Goal: Task Accomplishment & Management: Manage account settings

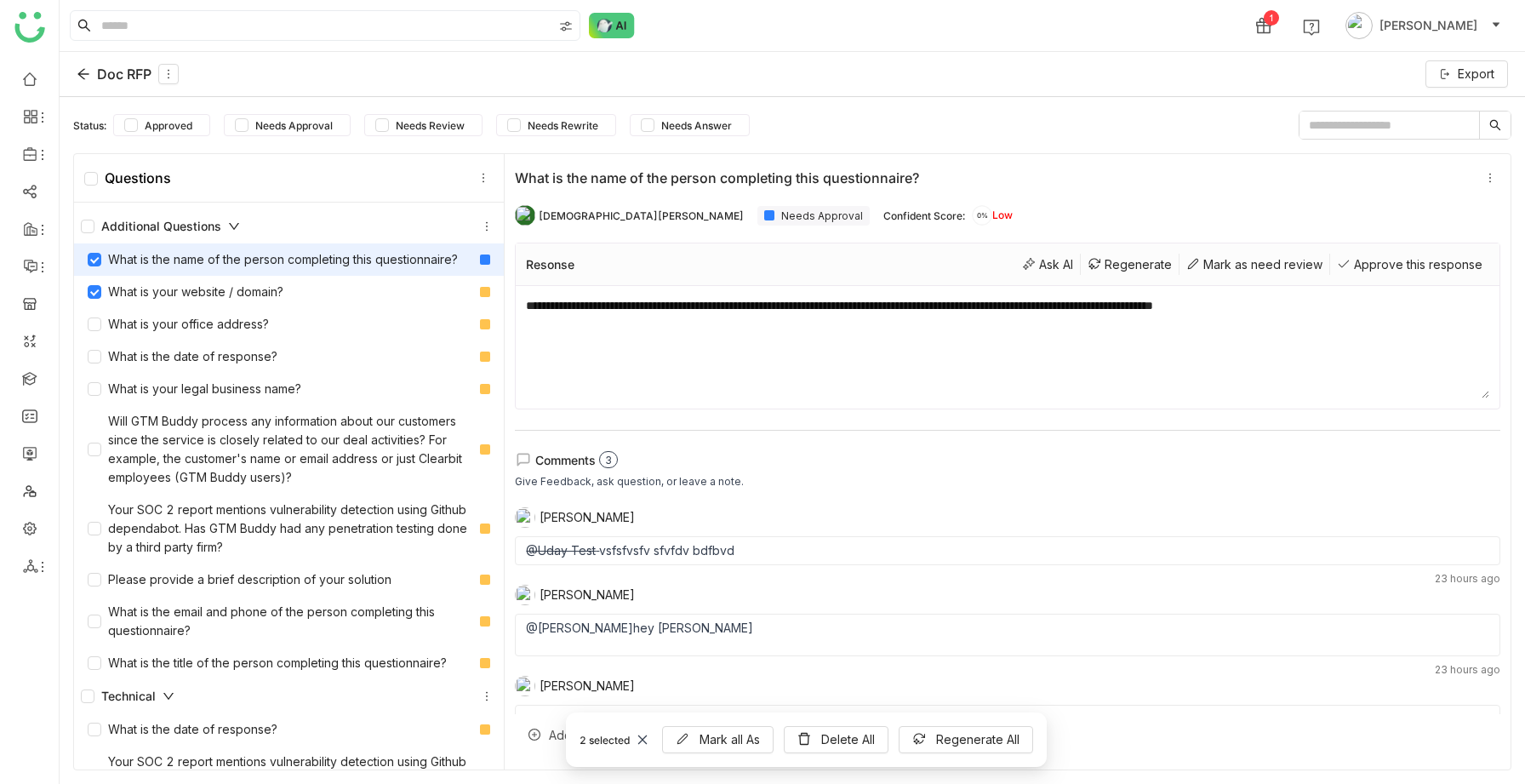
click at [82, 70] on icon at bounding box center [83, 75] width 11 height 11
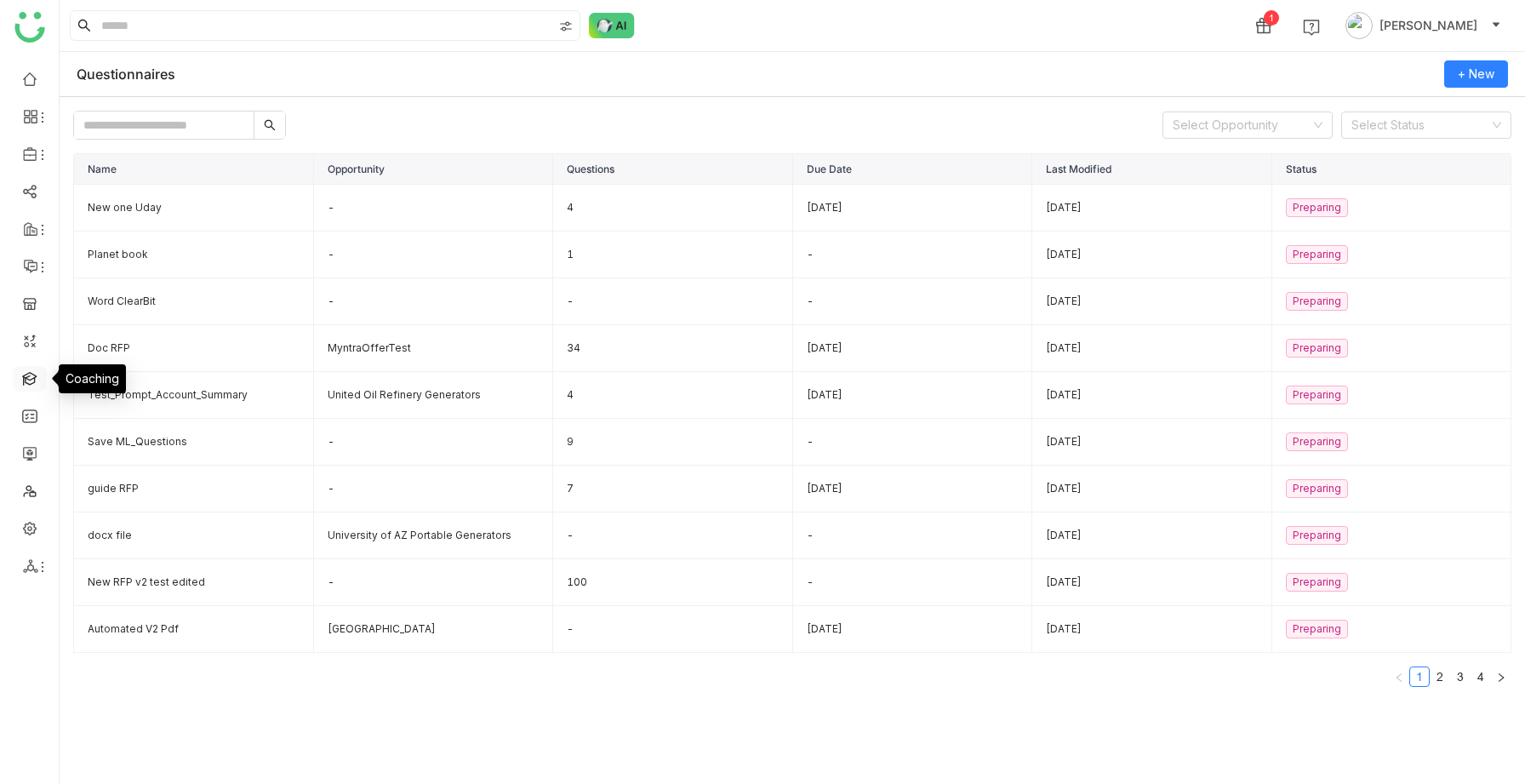
click at [22, 380] on link at bounding box center [30, 377] width 16 height 15
click at [28, 370] on link at bounding box center [30, 377] width 16 height 15
click at [33, 378] on link at bounding box center [30, 377] width 16 height 15
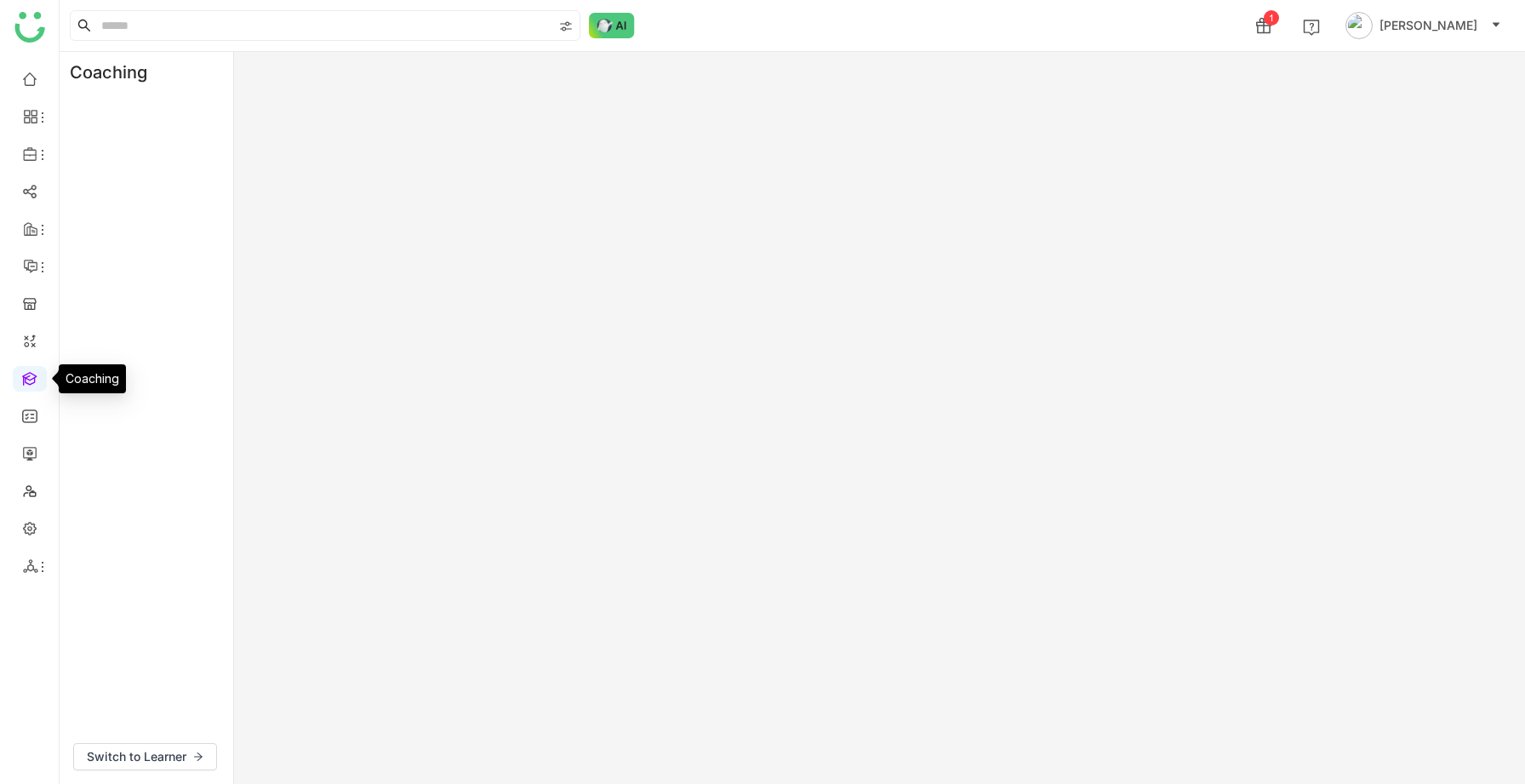
click at [33, 378] on link at bounding box center [30, 377] width 16 height 15
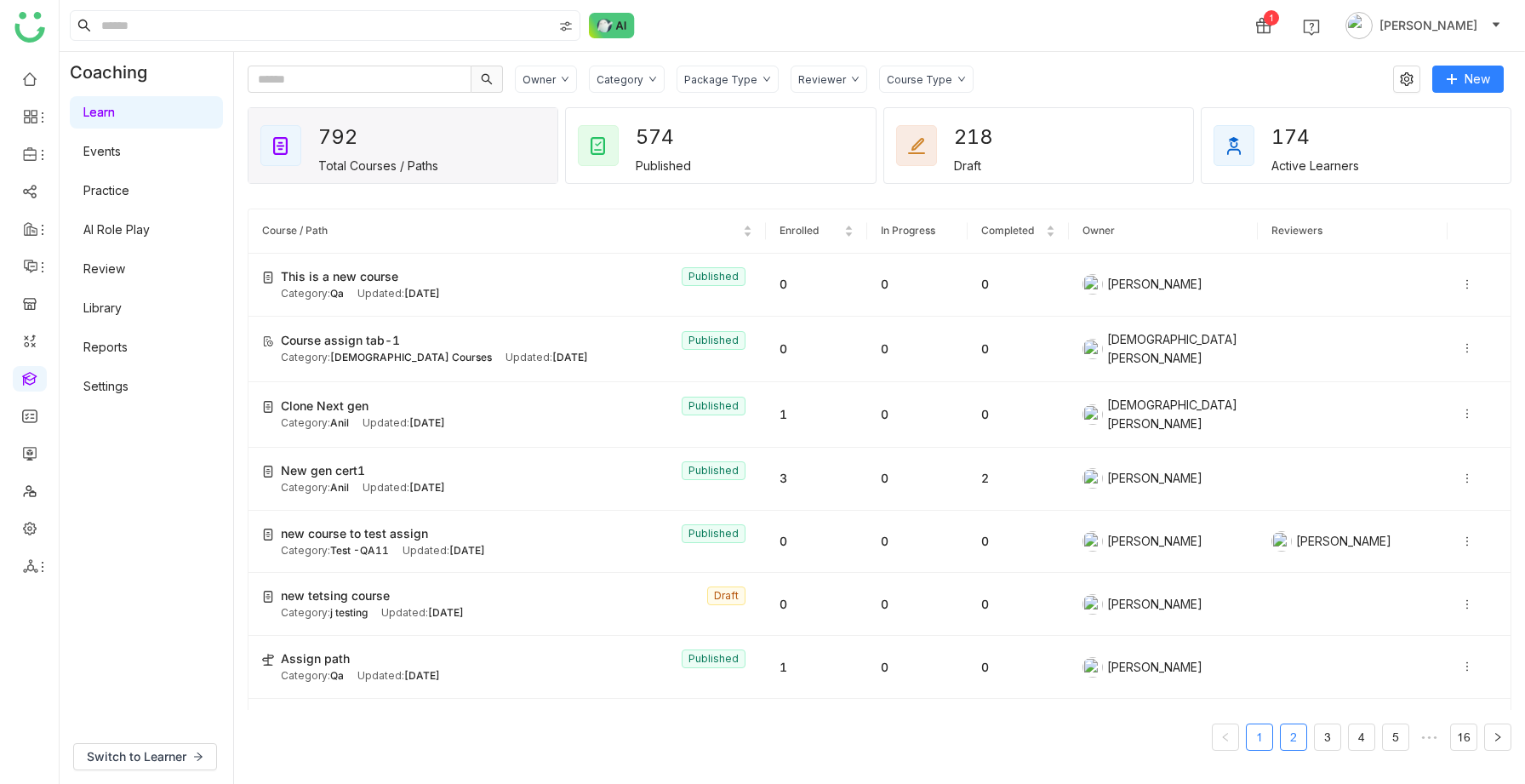
click at [1281, 515] on link "2" at bounding box center [1293, 737] width 26 height 26
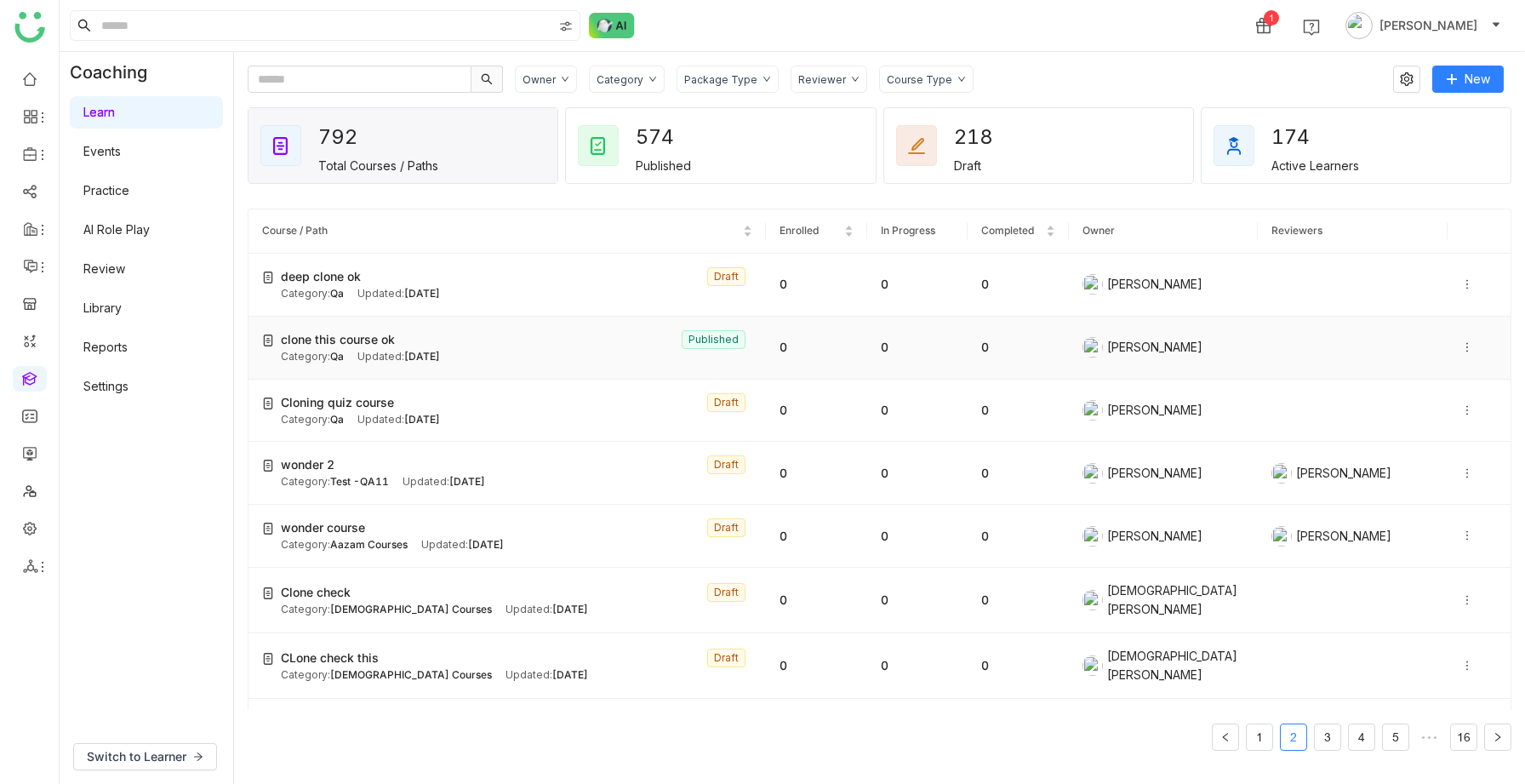
click at [1472, 345] on div at bounding box center [1479, 347] width 36 height 18
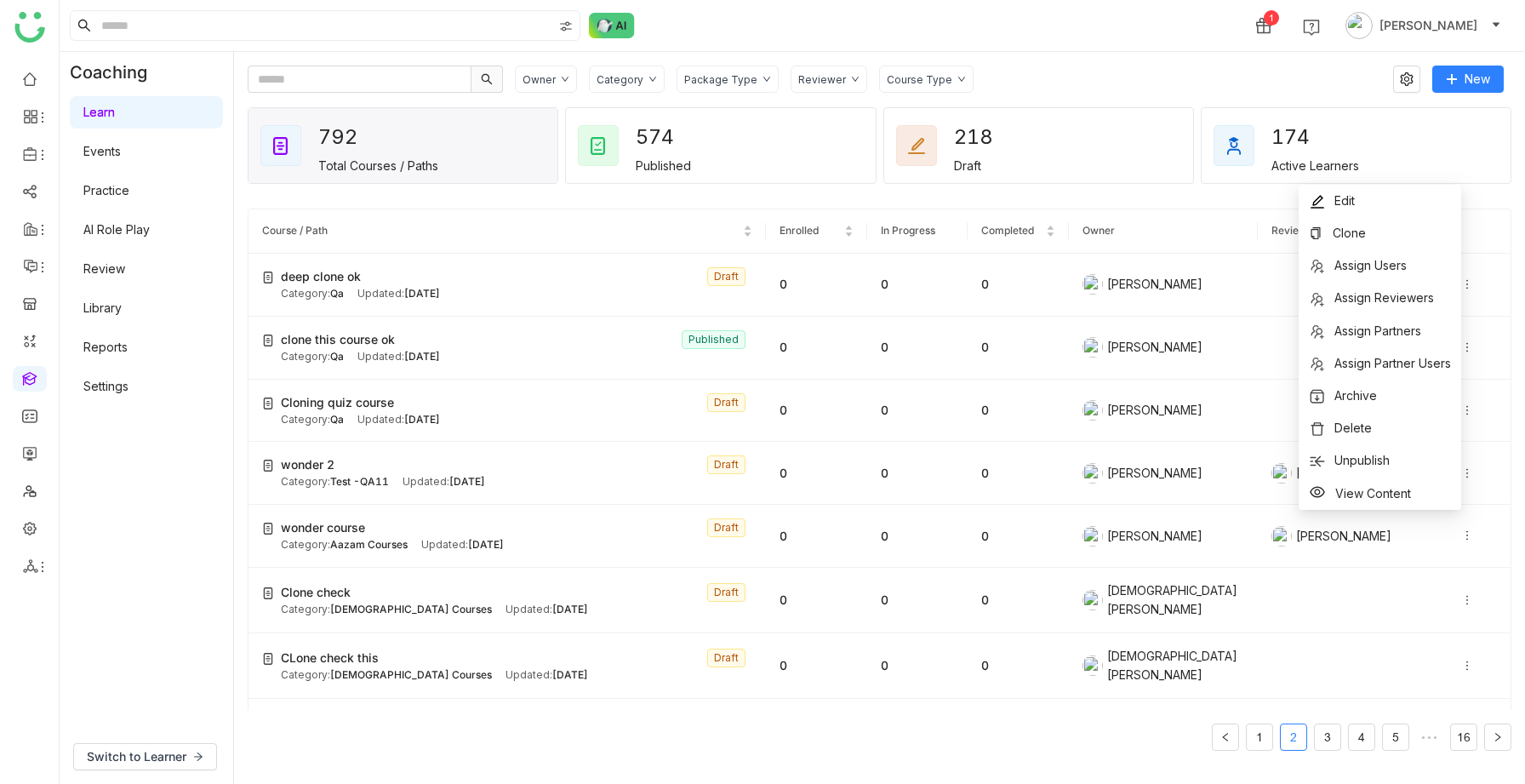
click at [987, 515] on nz-pagination "1 2 3 4 5 ••• 16" at bounding box center [879, 737] width 1264 height 28
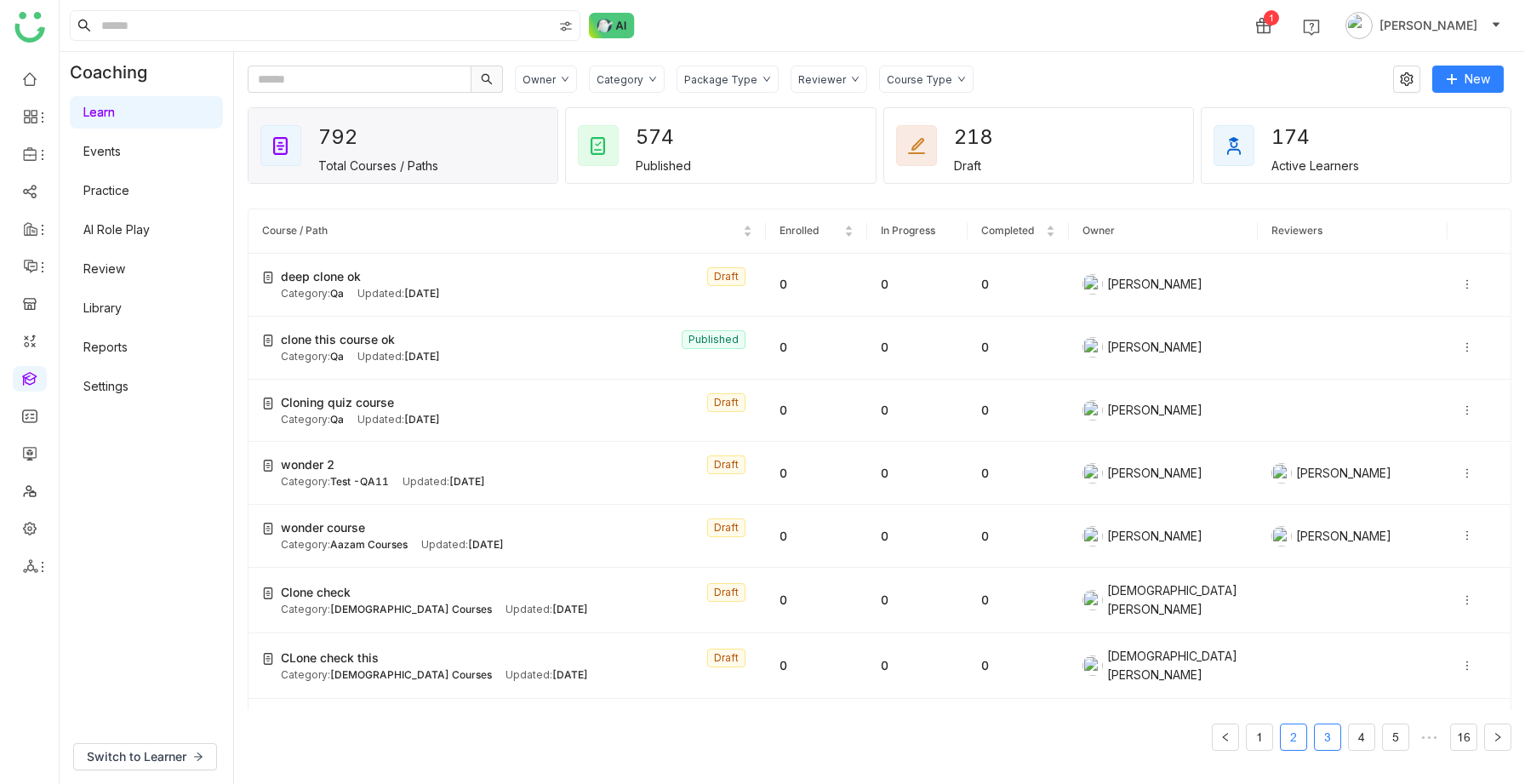
click at [1326, 515] on link "3" at bounding box center [1328, 737] width 26 height 26
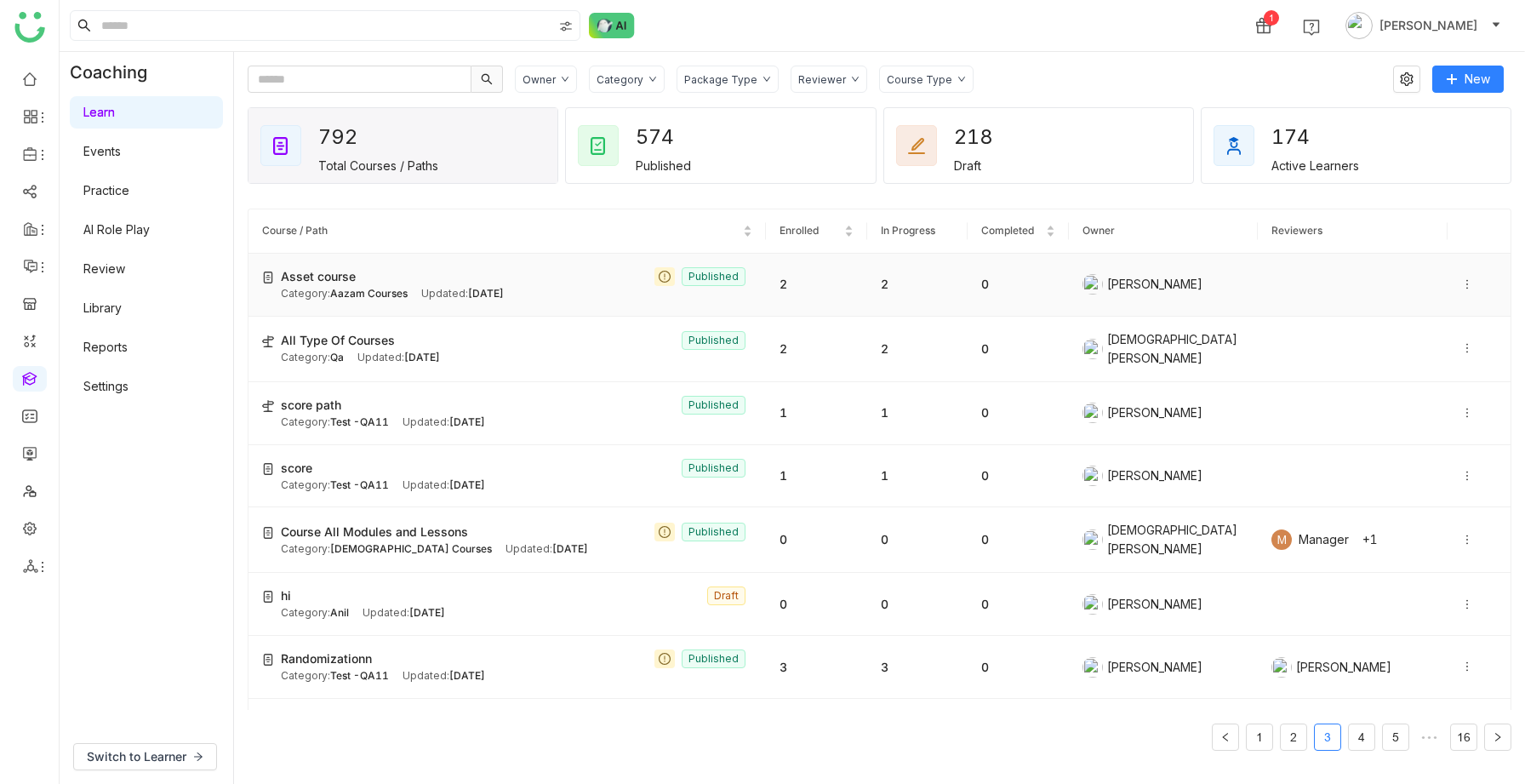
click at [1469, 285] on icon at bounding box center [1467, 284] width 12 height 12
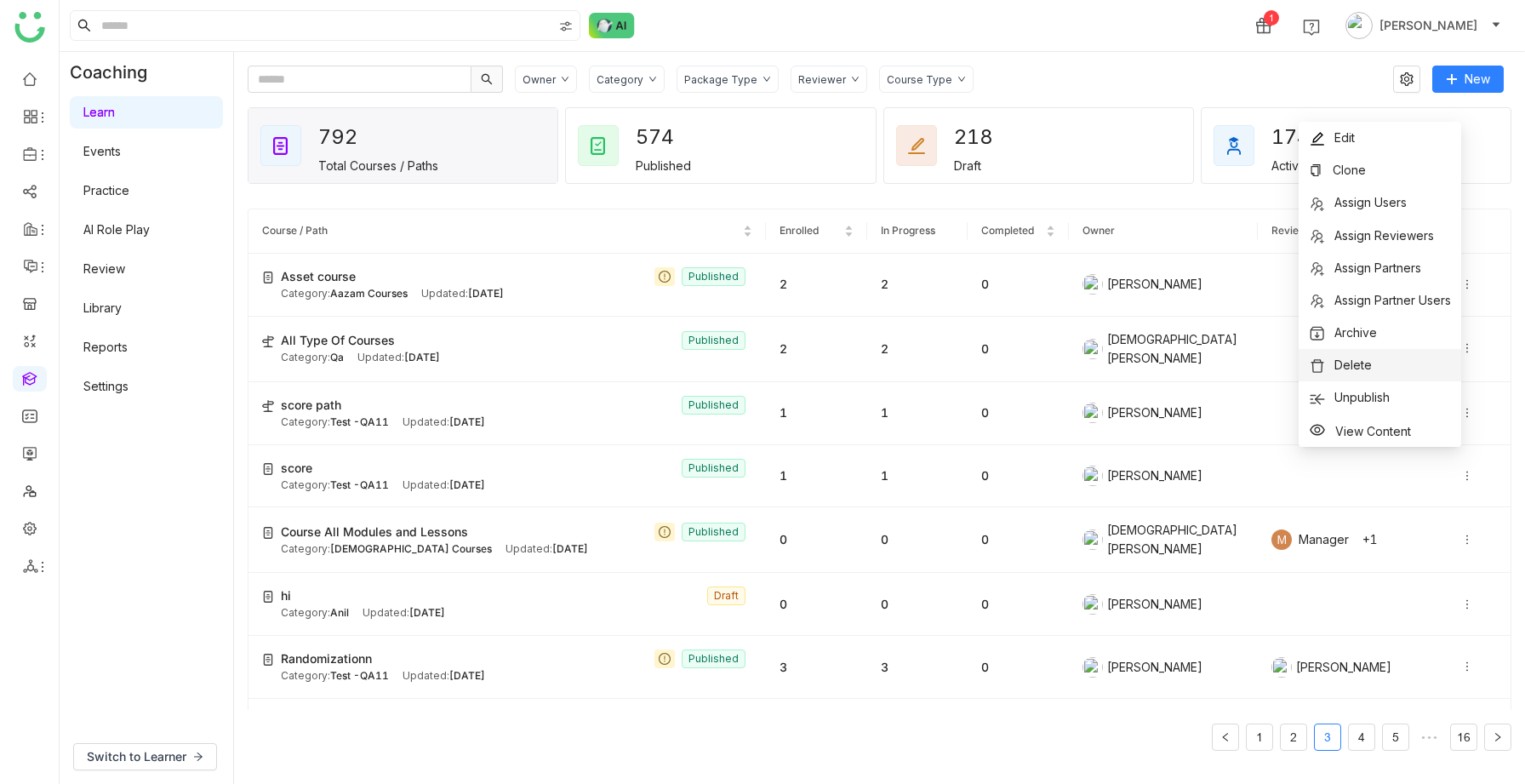
click at [1350, 364] on span "Delete" at bounding box center [1352, 364] width 38 height 15
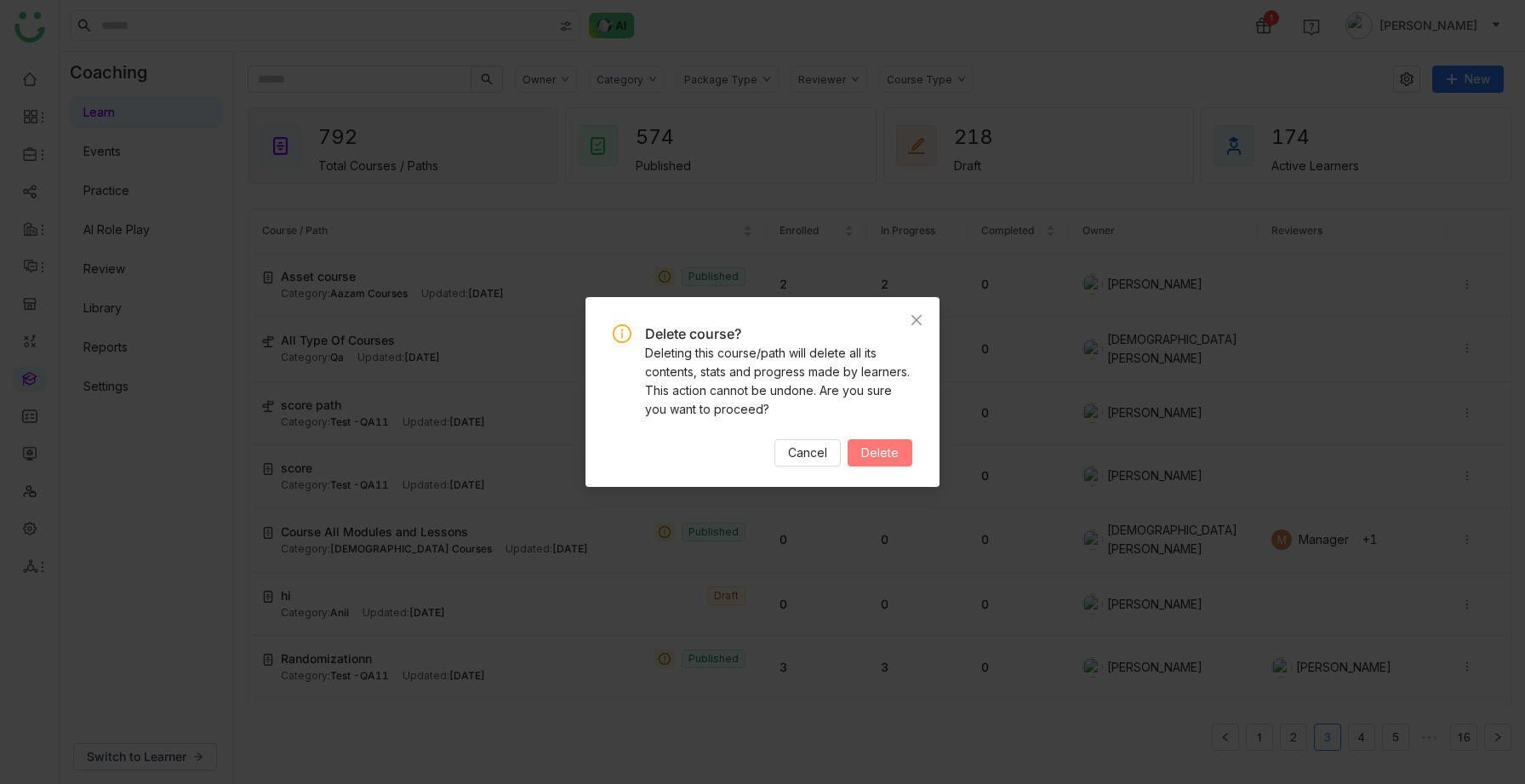
click at [885, 448] on span "Delete" at bounding box center [880, 453] width 38 height 18
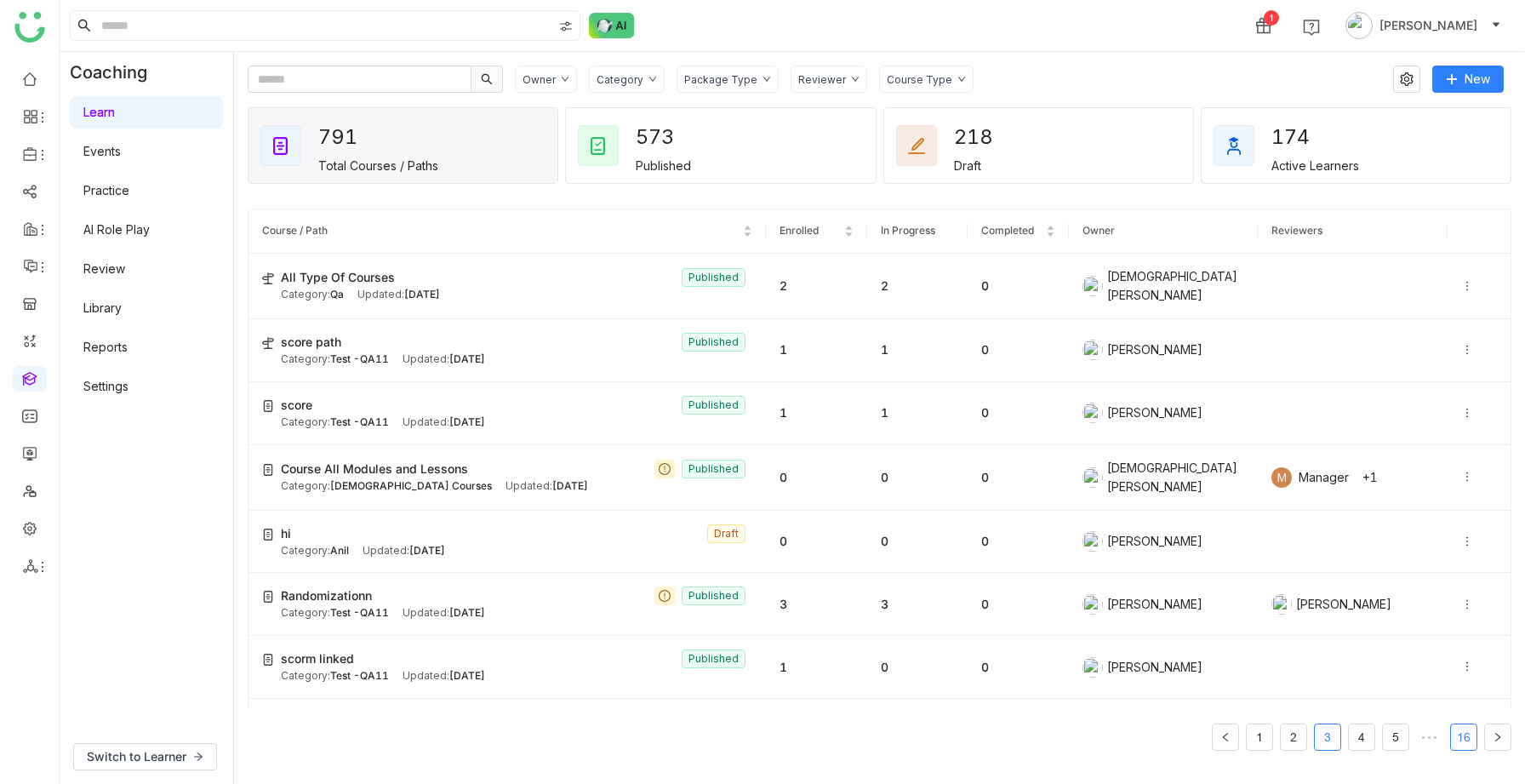
click at [1468, 515] on link "16" at bounding box center [1464, 737] width 26 height 26
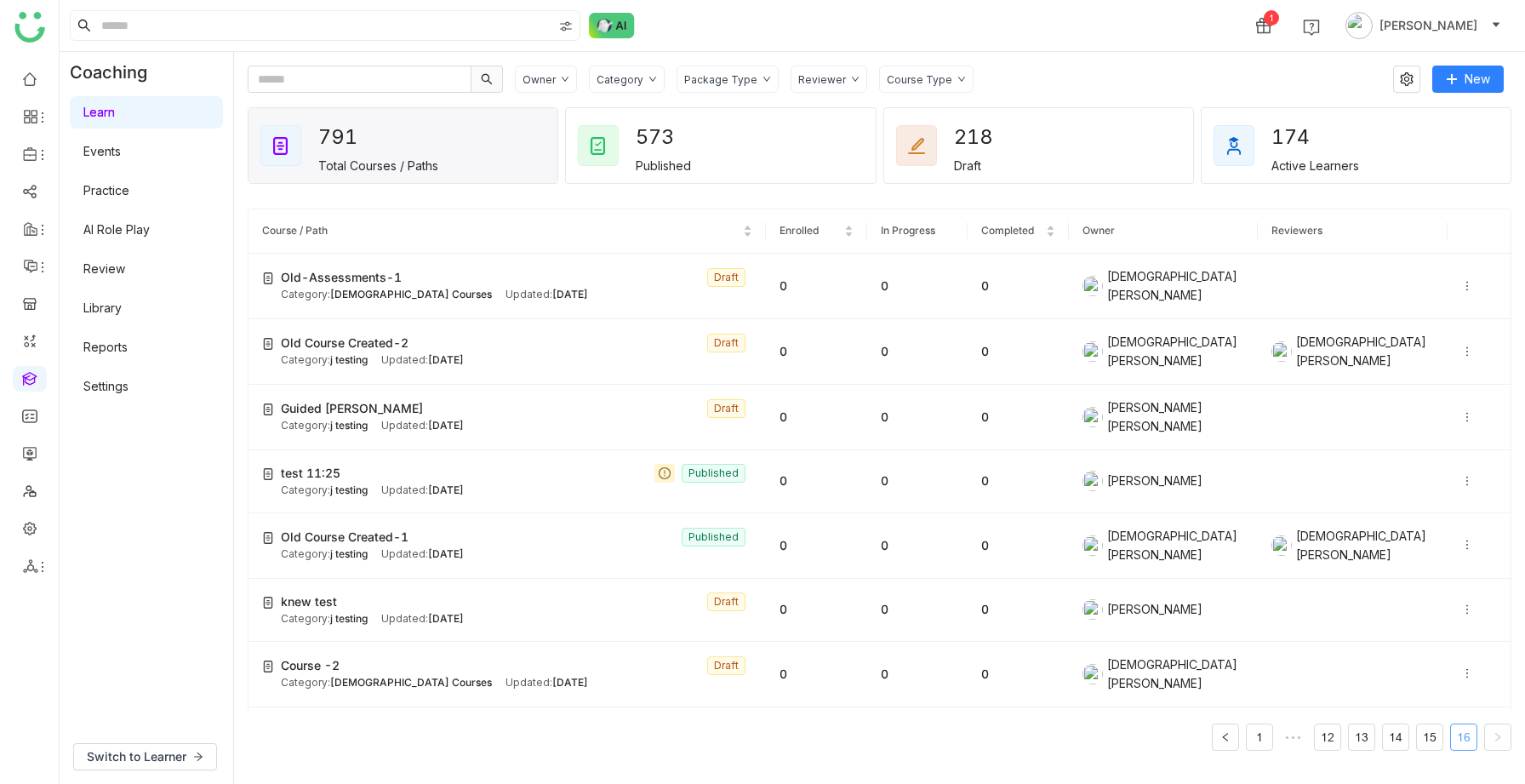
click at [1460, 515] on link "16" at bounding box center [1464, 737] width 26 height 26
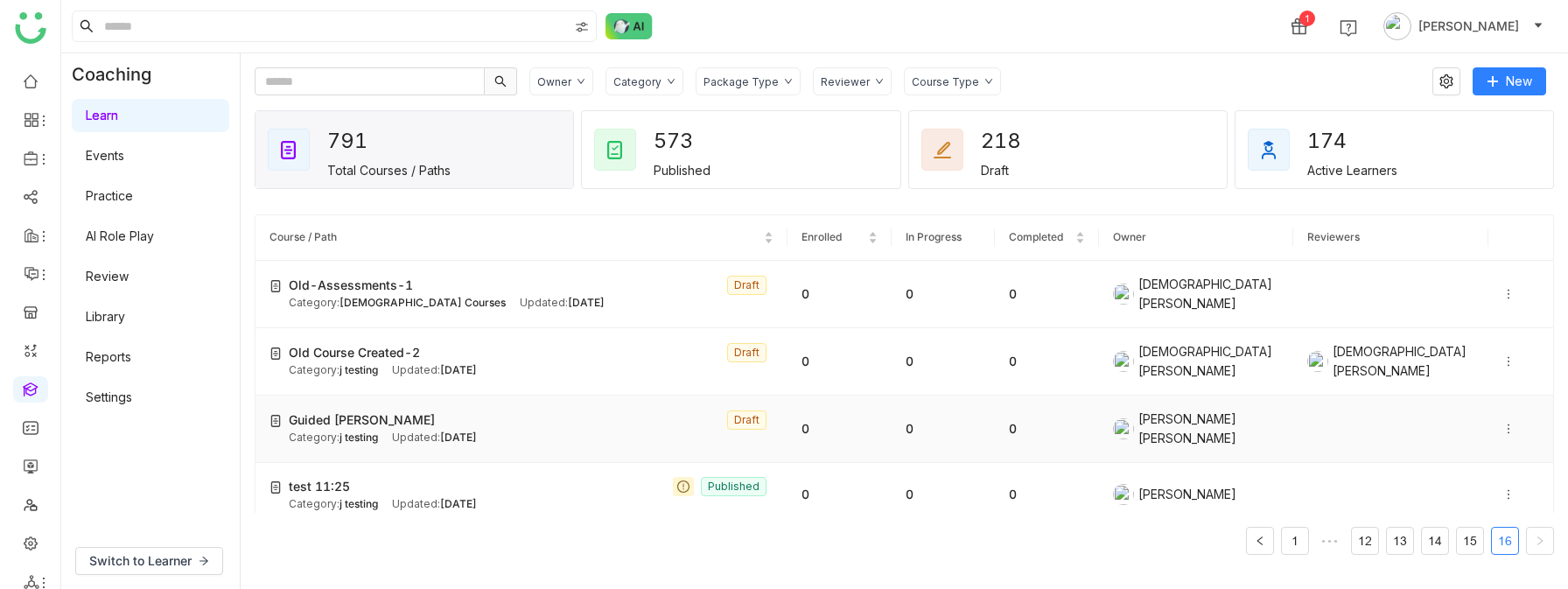
scroll to position [218, 0]
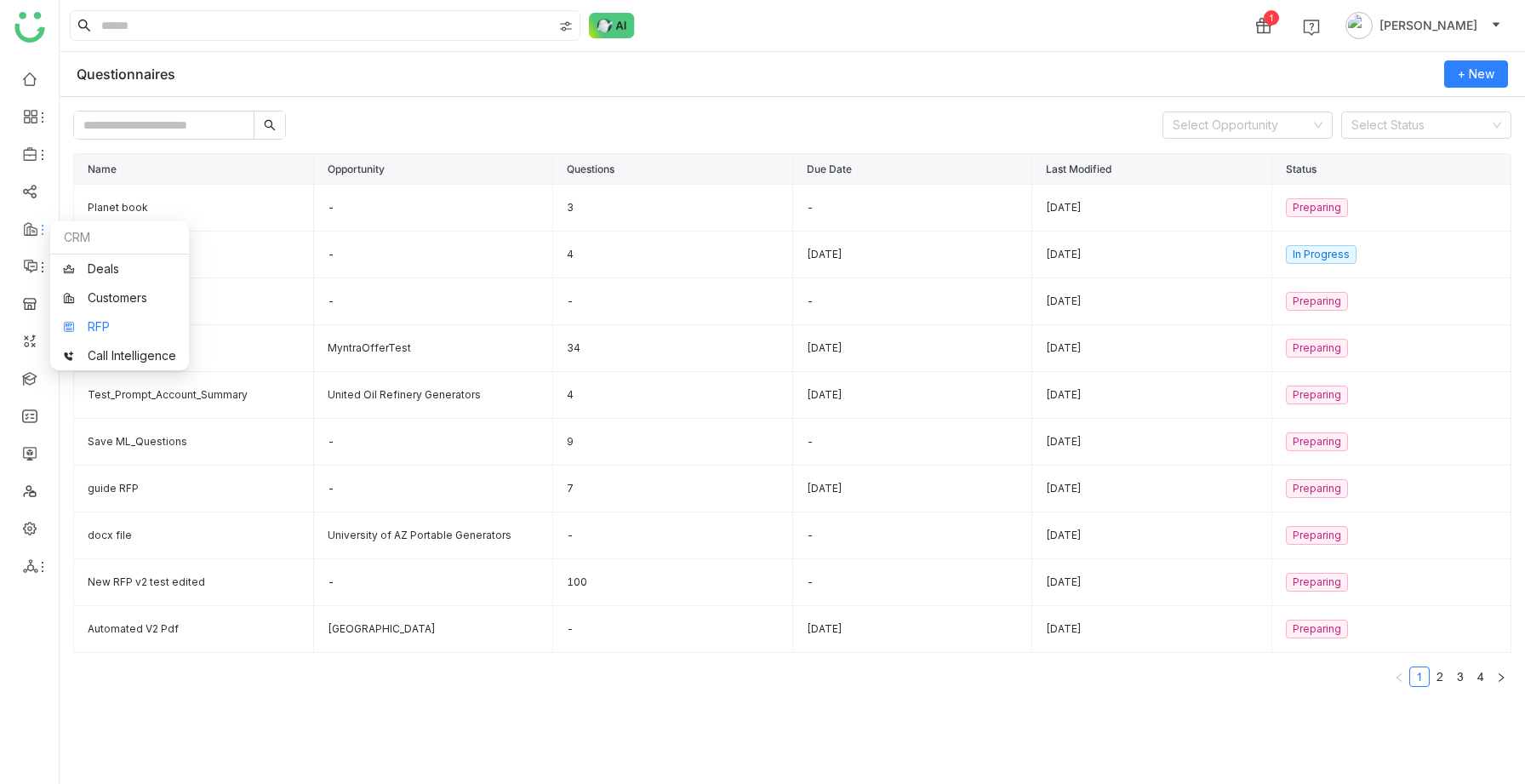
click at [81, 327] on link "RFP" at bounding box center [119, 327] width 113 height 12
